Goal: Navigation & Orientation: Find specific page/section

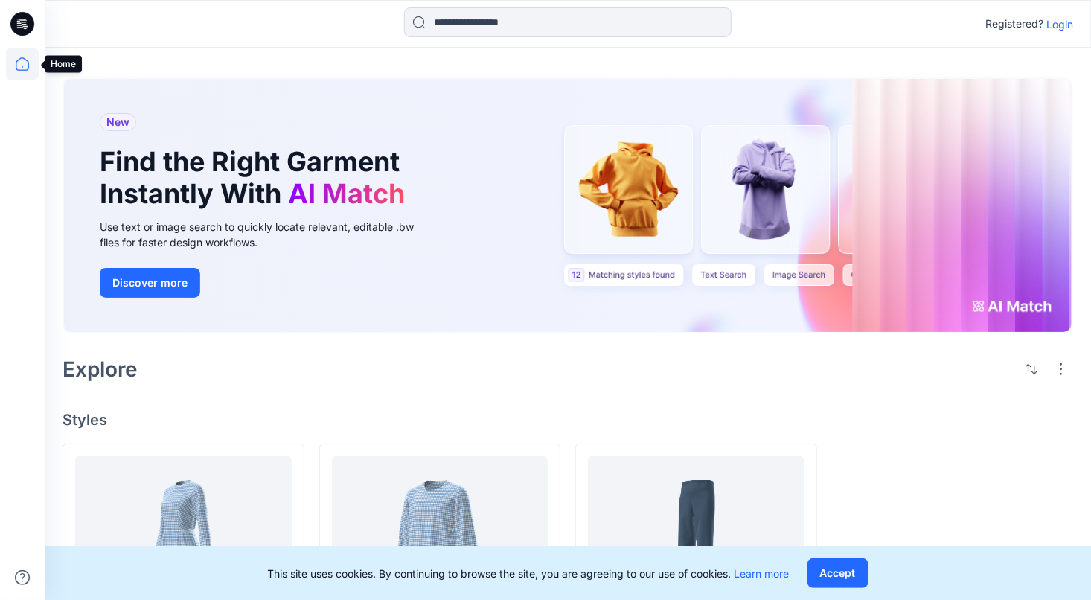
click at [28, 59] on icon at bounding box center [22, 64] width 33 height 33
click at [1056, 24] on p "Login" at bounding box center [1059, 24] width 27 height 16
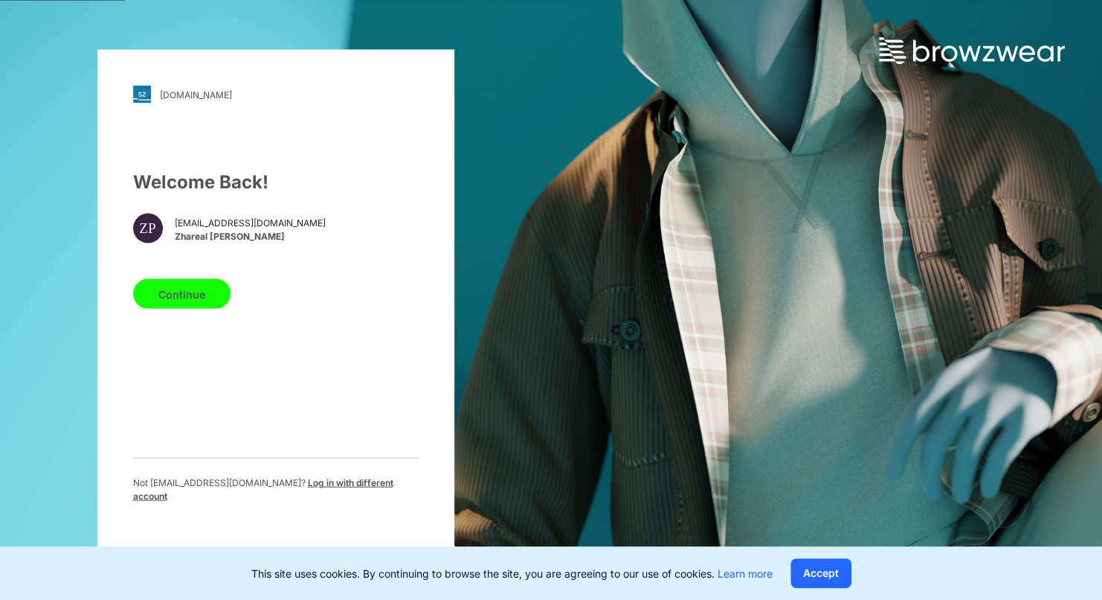
click at [210, 298] on button "Continue" at bounding box center [181, 294] width 97 height 30
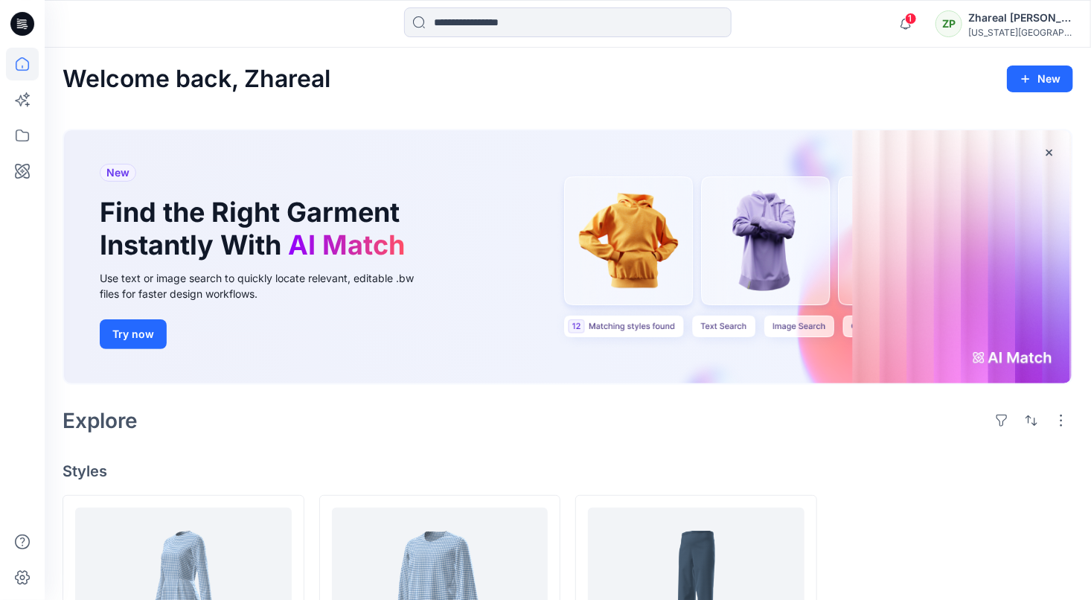
click at [28, 26] on icon at bounding box center [24, 26] width 5 height 1
click at [25, 26] on icon at bounding box center [24, 26] width 5 height 1
click at [26, 19] on icon at bounding box center [22, 24] width 24 height 24
click at [23, 63] on icon at bounding box center [22, 64] width 33 height 33
click at [25, 138] on icon at bounding box center [22, 135] width 33 height 33
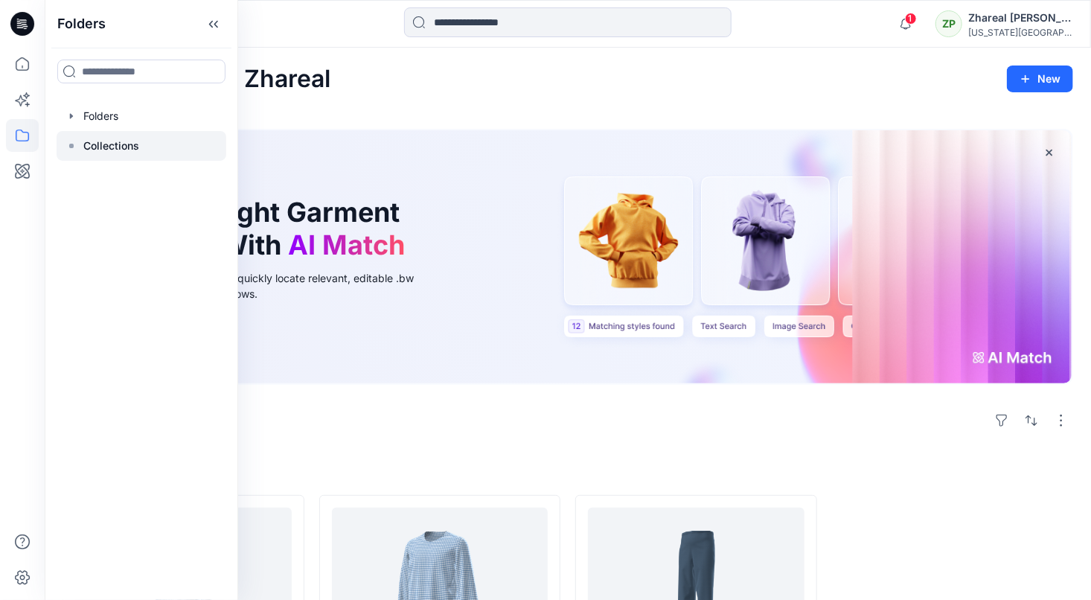
click at [105, 139] on p "Collections" at bounding box center [111, 146] width 56 height 18
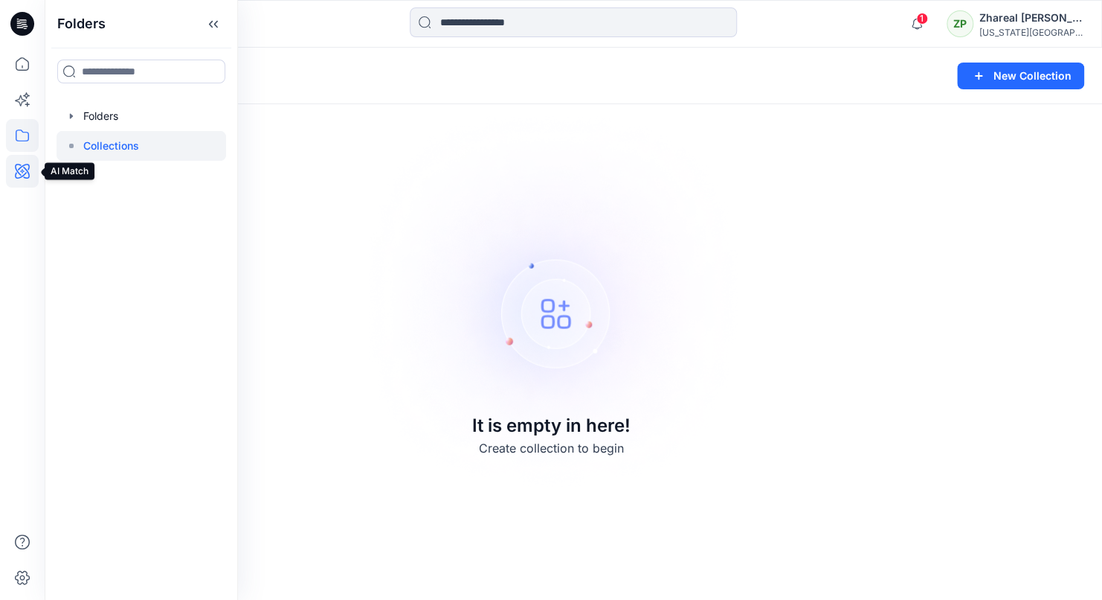
click at [28, 170] on icon at bounding box center [22, 171] width 15 height 15
